Goal: Task Accomplishment & Management: Manage account settings

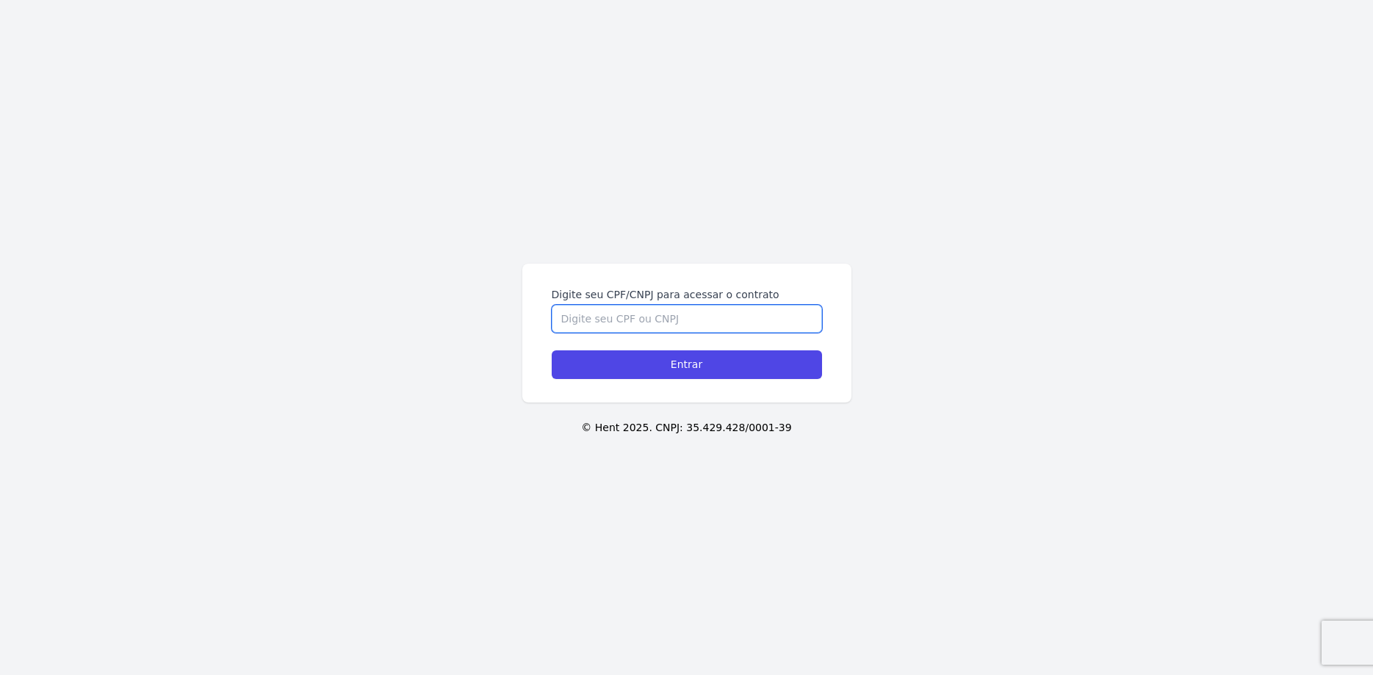
click at [612, 313] on input "Digite seu CPF/CNPJ para acessar o contrato" at bounding box center [687, 319] width 270 height 28
type input "35193299806"
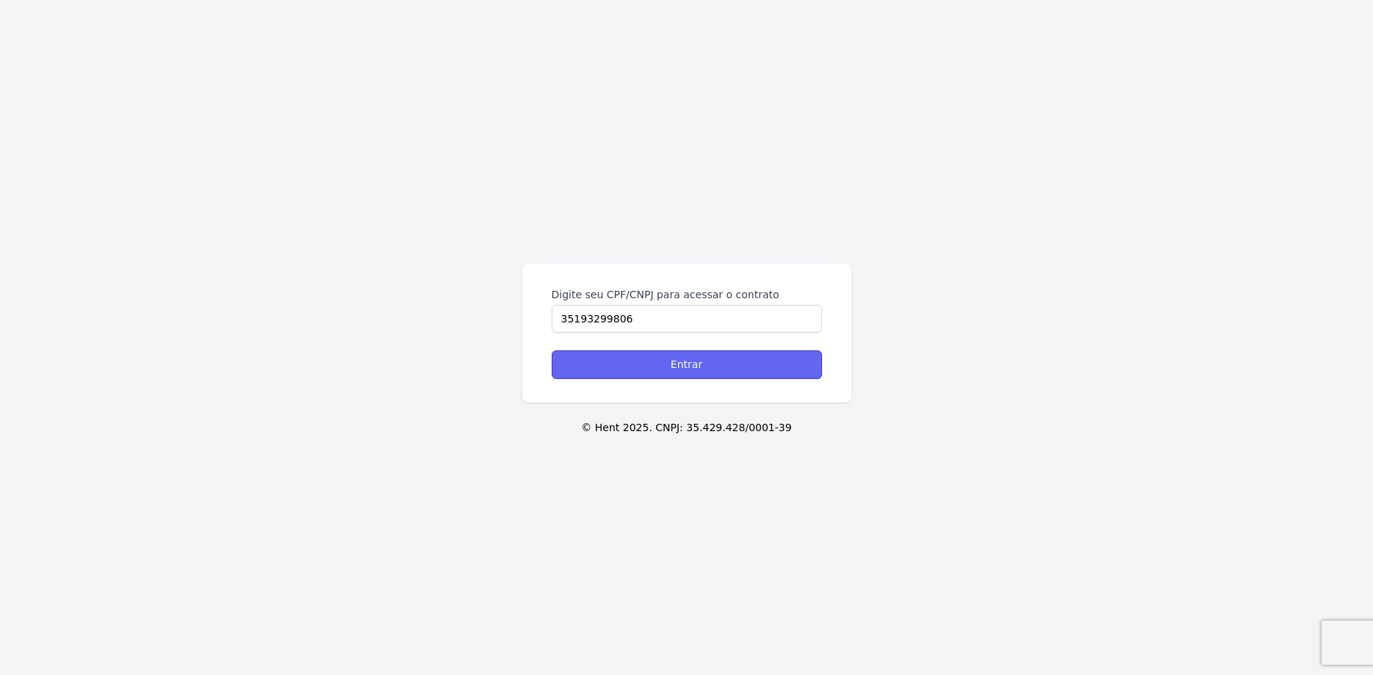
click at [652, 360] on input "Entrar" at bounding box center [687, 364] width 270 height 29
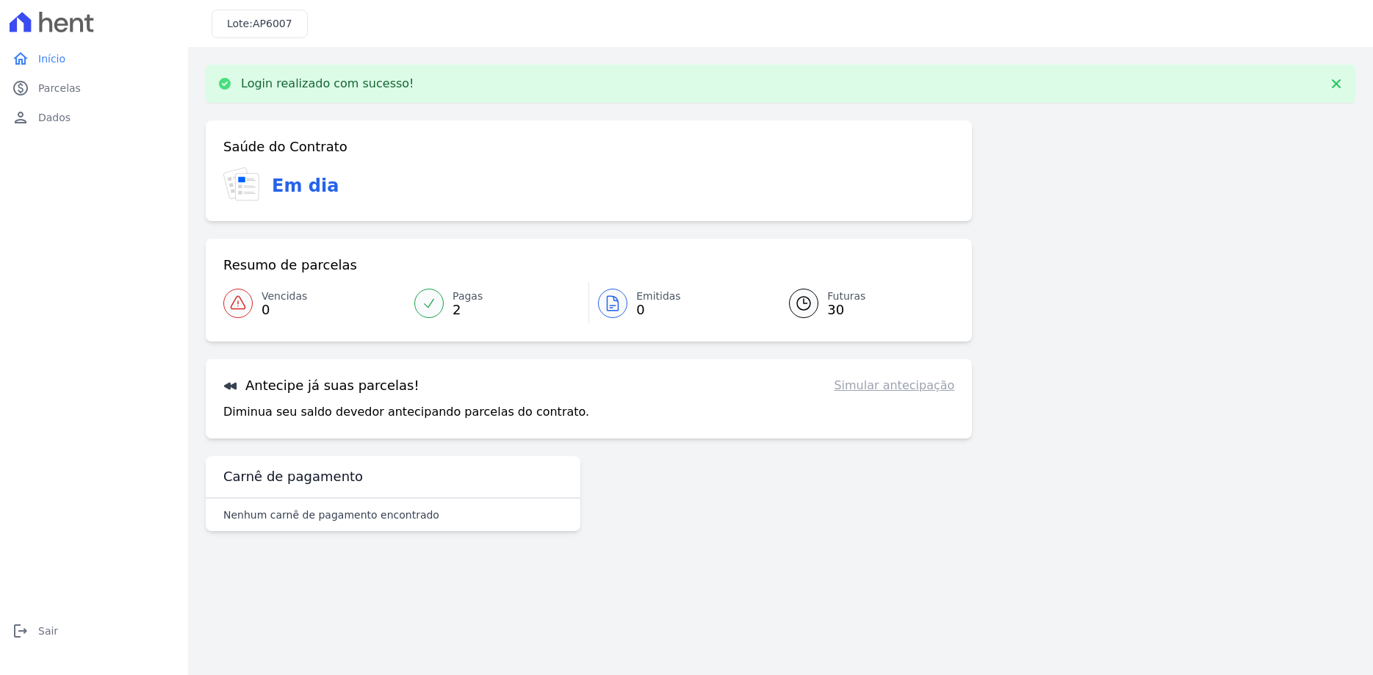
click at [889, 386] on link "Simular antecipação" at bounding box center [894, 386] width 120 height 18
click at [456, 409] on p "Diminua seu saldo devedor antecipando parcelas do contrato." at bounding box center [406, 412] width 366 height 18
click at [298, 378] on h3 "Antecipe já suas parcelas!" at bounding box center [321, 386] width 196 height 18
click at [44, 87] on span "Parcelas" at bounding box center [59, 88] width 43 height 15
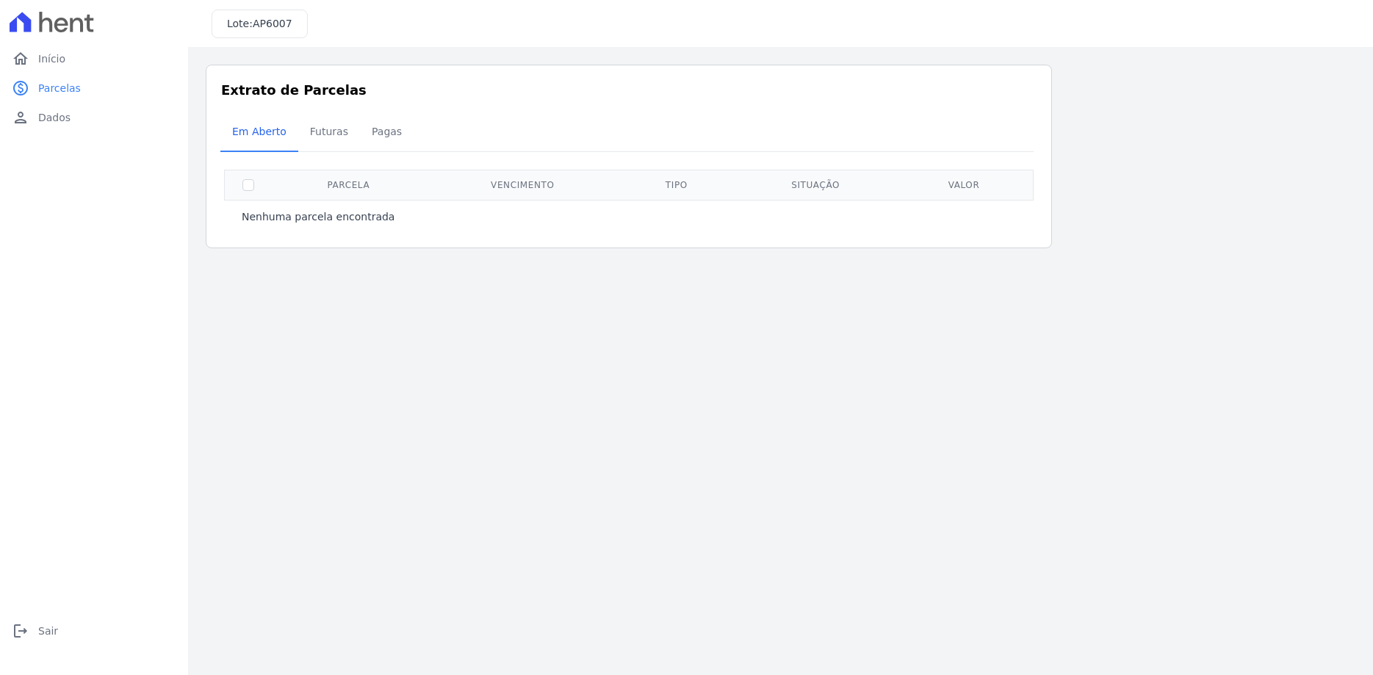
click at [242, 192] on th at bounding box center [249, 185] width 48 height 30
click at [245, 187] on input "checkbox" at bounding box center [248, 185] width 12 height 12
checkbox input "true"
click at [308, 126] on span "Futuras" at bounding box center [329, 131] width 56 height 29
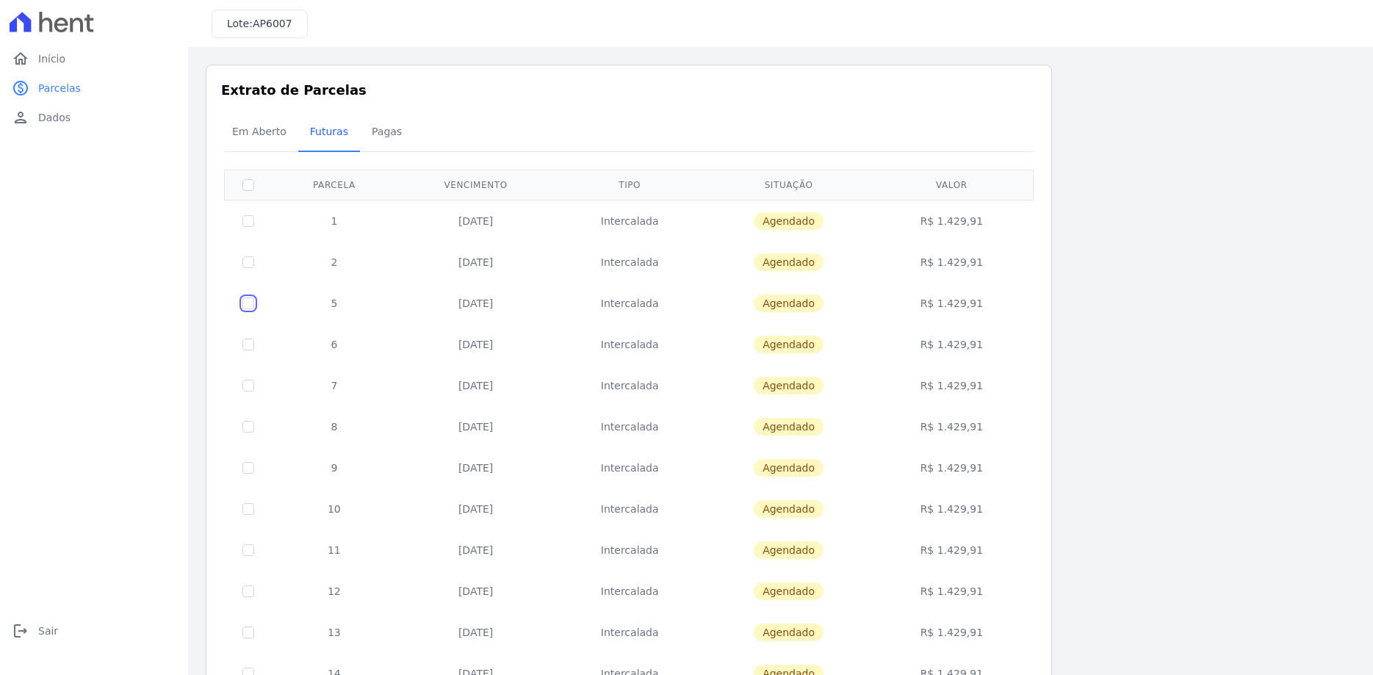
click at [249, 306] on input "checkbox" at bounding box center [248, 303] width 12 height 12
checkbox input "true"
click at [980, 143] on div "Em Aberto Futuras Pagas" at bounding box center [628, 133] width 817 height 36
click at [986, 140] on div "Em Aberto Futuras Pagas" at bounding box center [628, 133] width 817 height 36
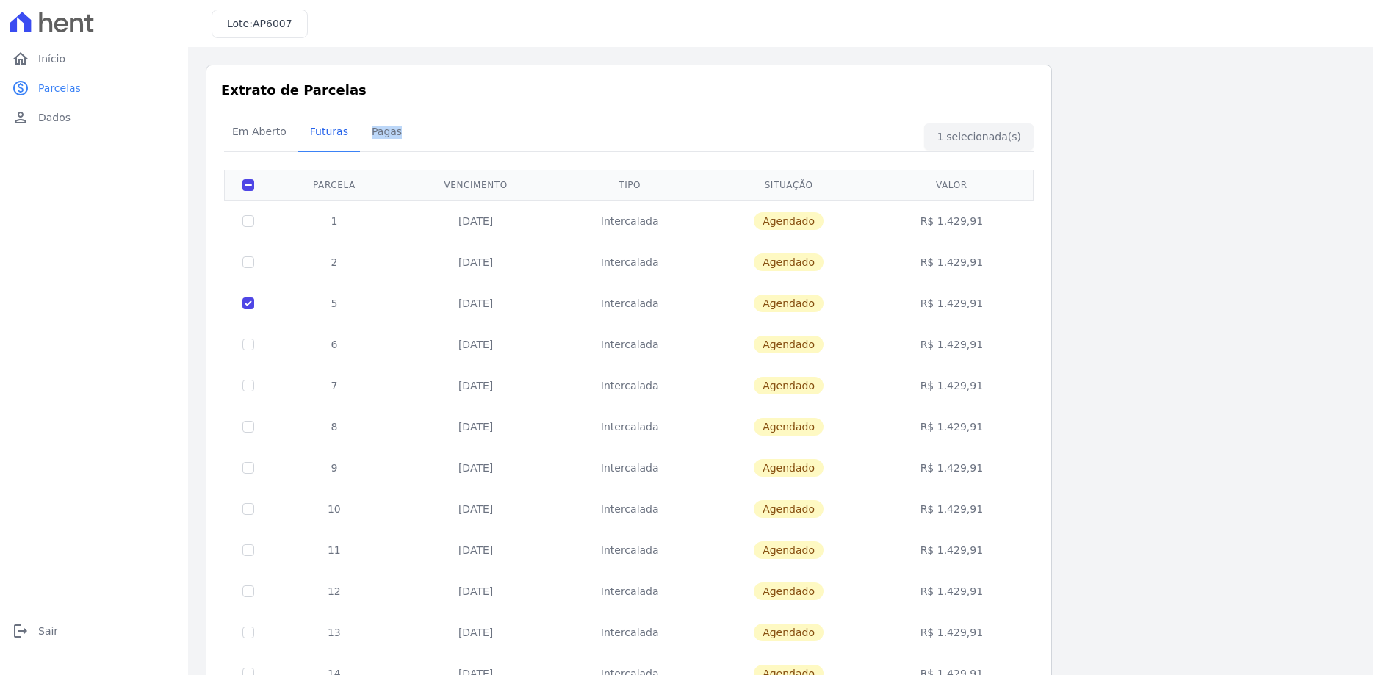
click at [986, 140] on div "Em Aberto Futuras Pagas" at bounding box center [628, 133] width 817 height 36
click at [596, 94] on h3 "Extrato de Parcelas" at bounding box center [628, 90] width 815 height 20
click at [51, 119] on span "Dados" at bounding box center [54, 117] width 32 height 15
